Goal: Task Accomplishment & Management: Use online tool/utility

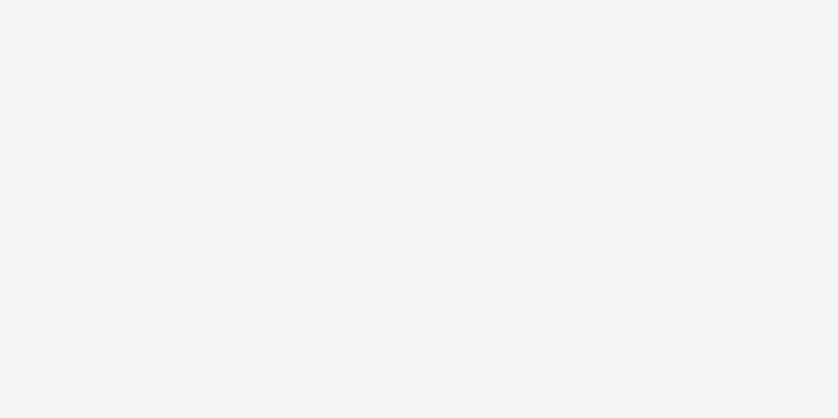
select select "08a58170-7f08-4922-abc8-b2d1eb407230"
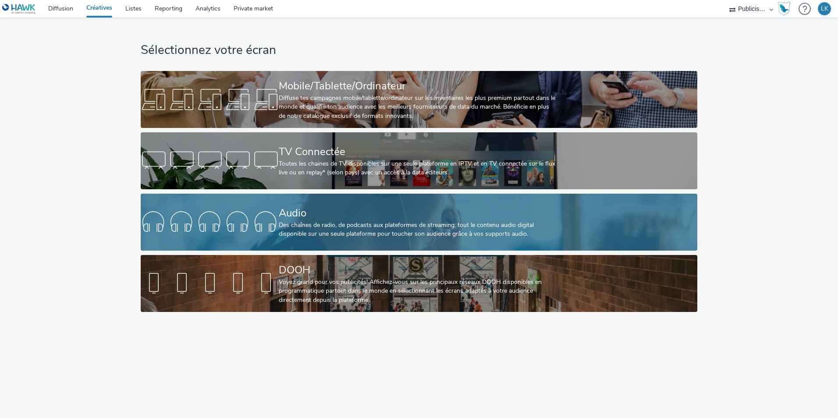
click at [294, 223] on div "Des chaînes de radio, de podcasts aux plateformes de streaming: tout le contenu…" at bounding box center [417, 230] width 277 height 18
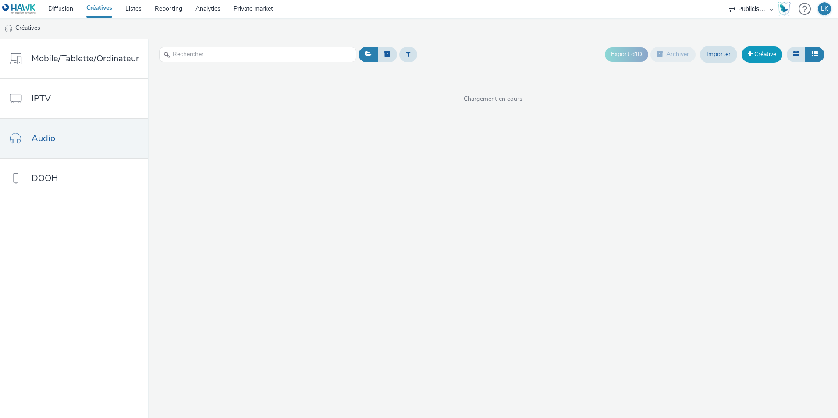
click at [758, 55] on link "Créative" at bounding box center [761, 54] width 41 height 16
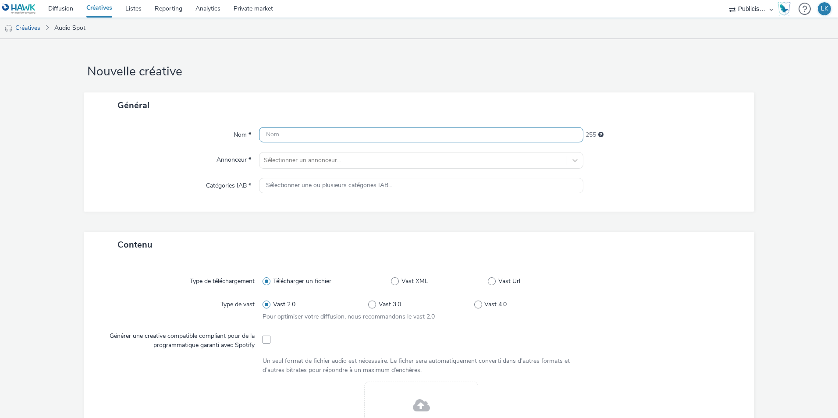
click at [341, 130] on input "text" at bounding box center [421, 134] width 324 height 15
type input "S"
type input "LIDL_FAV_SEPTEMBRE25"
click at [352, 162] on div at bounding box center [413, 160] width 298 height 11
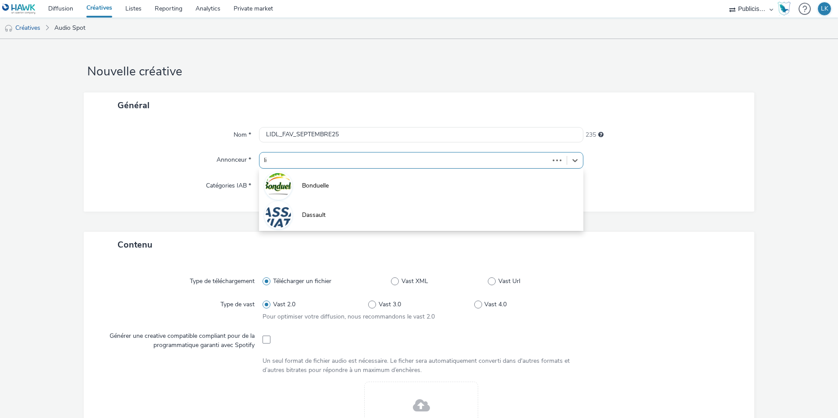
type input "lidl"
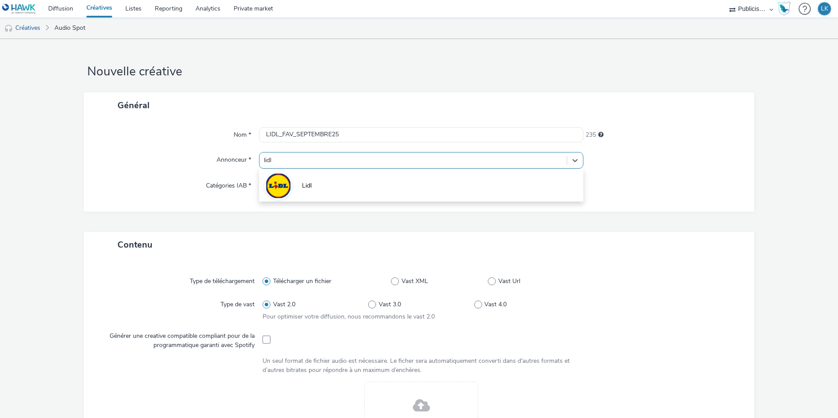
click at [327, 194] on li "Lidl" at bounding box center [421, 184] width 324 height 29
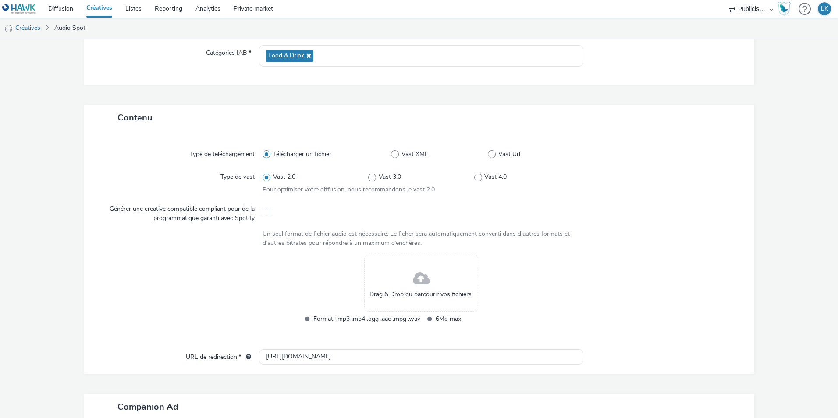
scroll to position [175, 0]
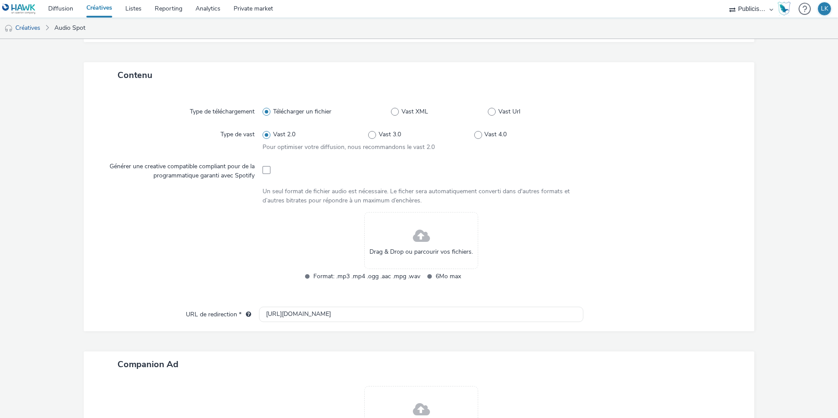
click at [279, 171] on div at bounding box center [420, 169] width 317 height 21
click at [382, 241] on div "Drag & Drop ou parcourir vos fichiers." at bounding box center [421, 240] width 114 height 57
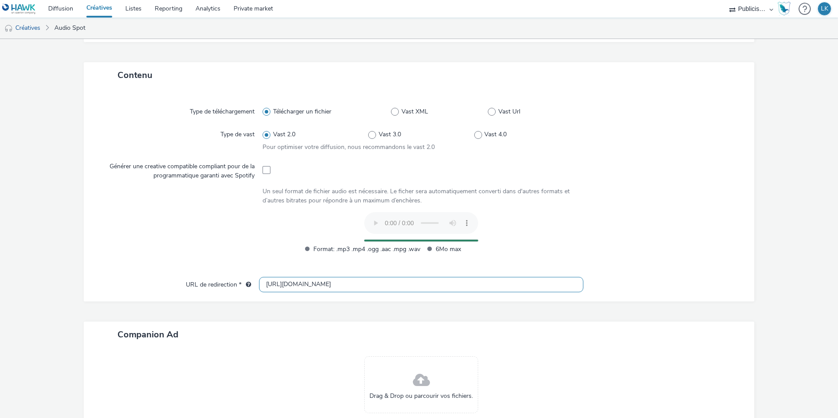
click at [276, 283] on input "[URL][DOMAIN_NAME]" at bounding box center [421, 284] width 324 height 15
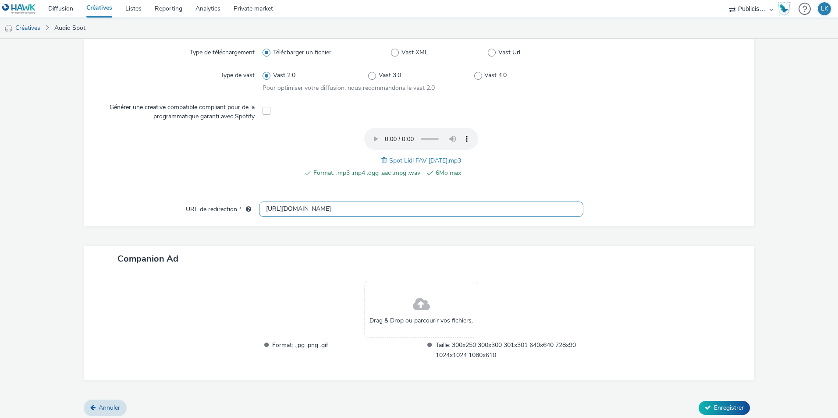
scroll to position [239, 0]
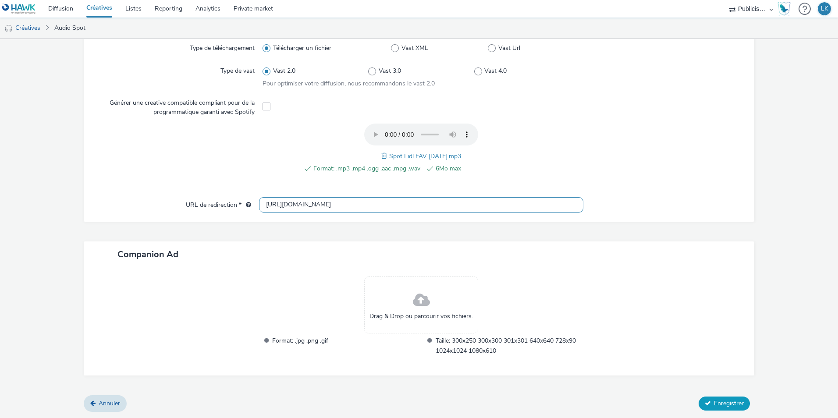
type input "[URL][DOMAIN_NAME]"
click at [714, 404] on span "Enregistrer" at bounding box center [729, 403] width 30 height 8
